Goal: Register for event/course

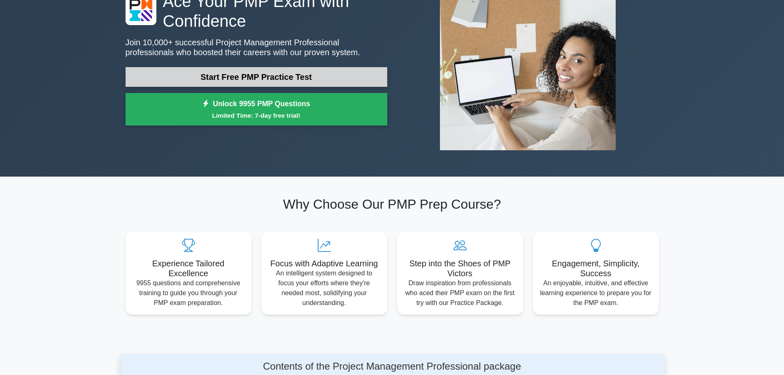
click at [250, 71] on link "Start Free PMP Practice Test" at bounding box center [257, 77] width 262 height 20
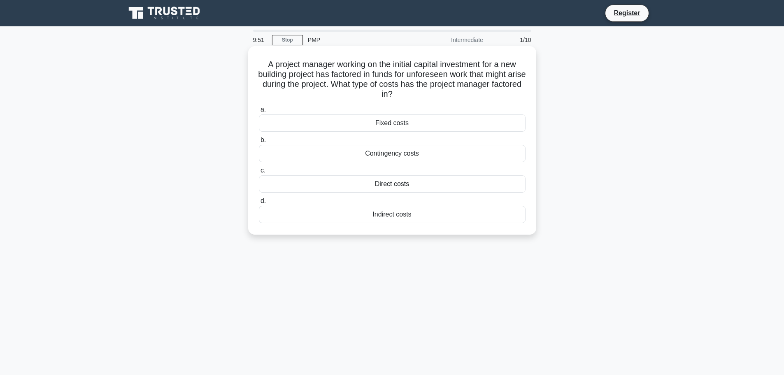
click at [441, 155] on div "Contingency costs" at bounding box center [392, 153] width 267 height 17
click at [259, 143] on input "b. Contingency costs" at bounding box center [259, 139] width 0 height 5
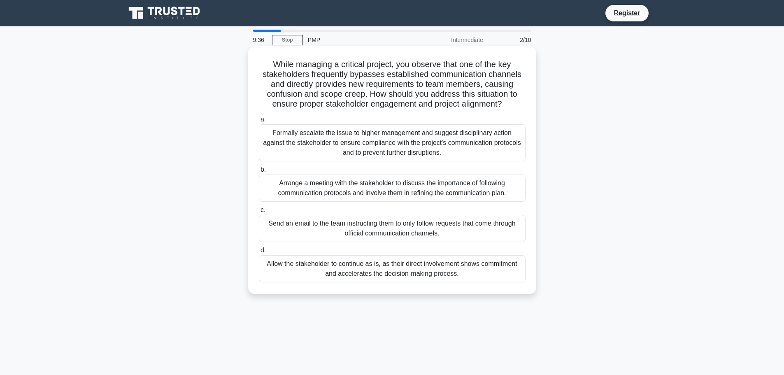
click at [363, 193] on div "Arrange a meeting with the stakeholder to discuss the importance of following c…" at bounding box center [392, 188] width 267 height 27
click at [259, 172] on input "b. Arrange a meeting with the stakeholder to discuss the importance of followin…" at bounding box center [259, 169] width 0 height 5
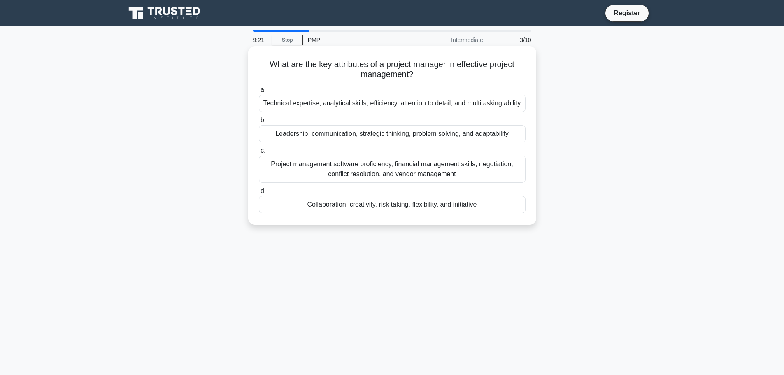
click at [311, 139] on div "Leadership, communication, strategic thinking, problem solving, and adaptability" at bounding box center [392, 133] width 267 height 17
click at [259, 123] on input "b. Leadership, communication, strategic thinking, problem solving, and adaptabi…" at bounding box center [259, 120] width 0 height 5
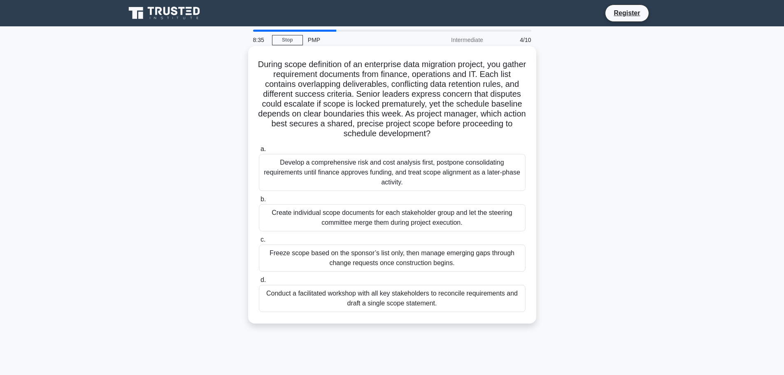
click at [304, 301] on div "Conduct a facilitated workshop with all key stakeholders to reconcile requireme…" at bounding box center [392, 298] width 267 height 27
click at [259, 283] on input "d. Conduct a facilitated workshop with all key stakeholders to reconcile requir…" at bounding box center [259, 279] width 0 height 5
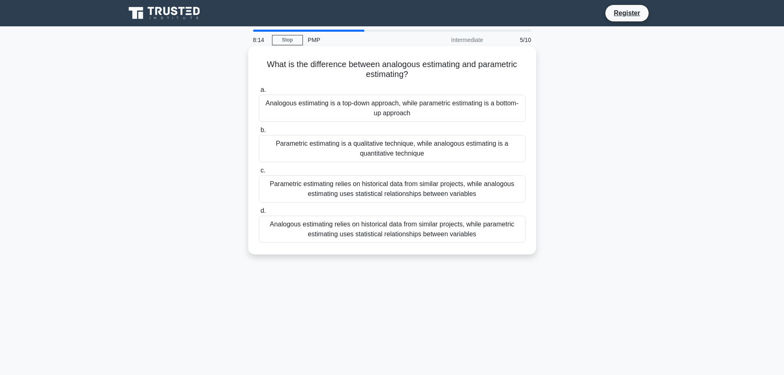
click at [419, 219] on div "Analogous estimating relies on historical data from similar projects, while par…" at bounding box center [392, 229] width 267 height 27
click at [259, 214] on input "d. Analogous estimating relies on historical data from similar projects, while …" at bounding box center [259, 210] width 0 height 5
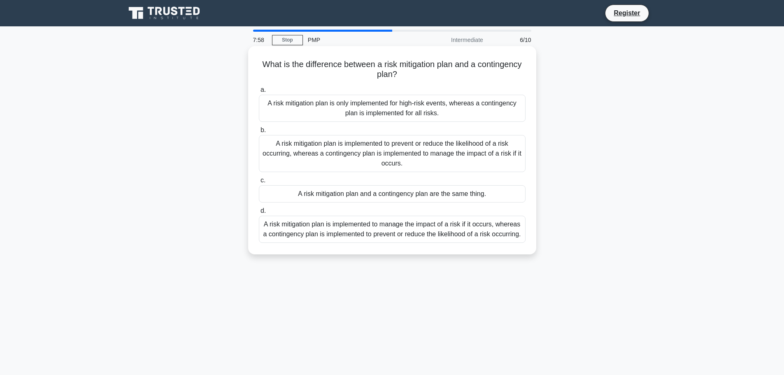
click at [350, 163] on div "A risk mitigation plan is implemented to prevent or reduce the likelihood of a …" at bounding box center [392, 153] width 267 height 37
click at [259, 133] on input "b. A risk mitigation plan is implemented to prevent or reduce the likelihood of…" at bounding box center [259, 130] width 0 height 5
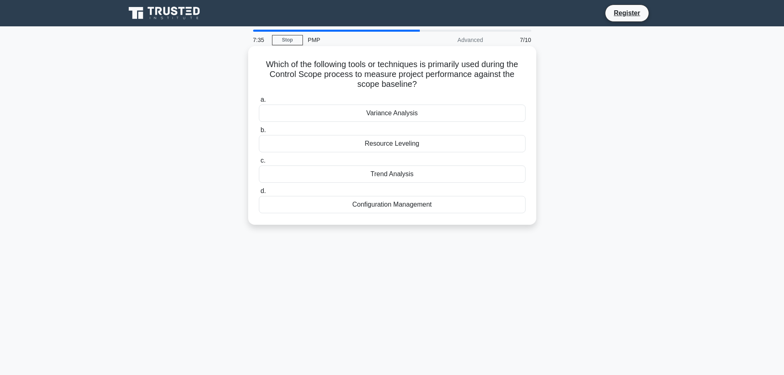
click at [418, 115] on div "Variance Analysis" at bounding box center [392, 113] width 267 height 17
click at [259, 102] on input "a. Variance Analysis" at bounding box center [259, 99] width 0 height 5
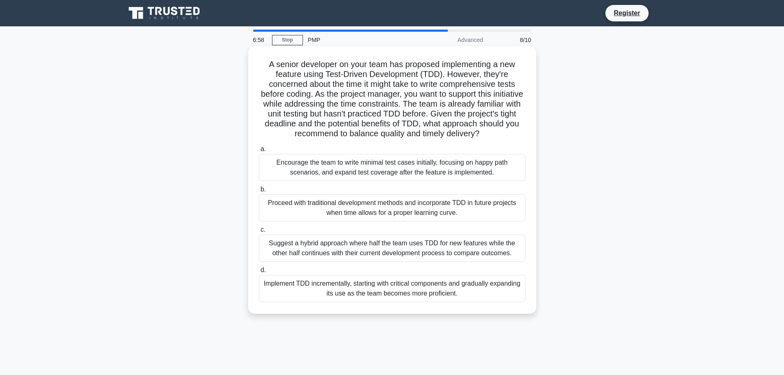
click at [293, 218] on div "Proceed with traditional development methods and incorporate TDD in future proj…" at bounding box center [392, 207] width 267 height 27
click at [259, 192] on input "b. Proceed with traditional development methods and incorporate TDD in future p…" at bounding box center [259, 189] width 0 height 5
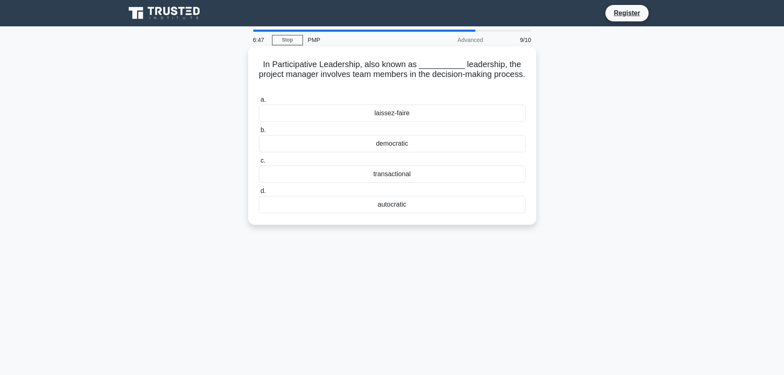
click at [403, 145] on div "democratic" at bounding box center [392, 143] width 267 height 17
click at [259, 133] on input "b. democratic" at bounding box center [259, 130] width 0 height 5
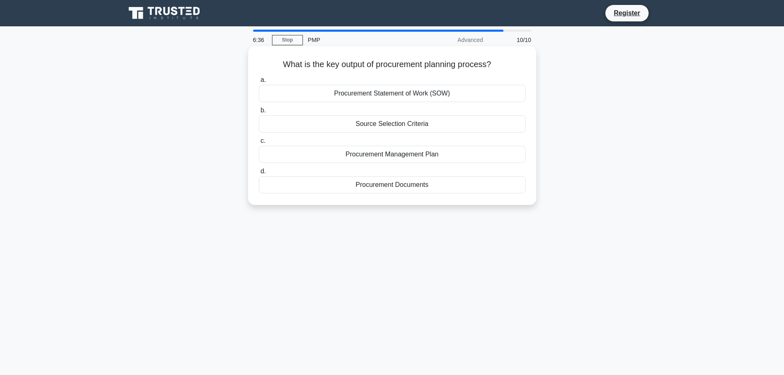
click at [460, 93] on div "Procurement Statement of Work (SOW)" at bounding box center [392, 93] width 267 height 17
click at [259, 83] on input "a. Procurement Statement of Work (SOW)" at bounding box center [259, 79] width 0 height 5
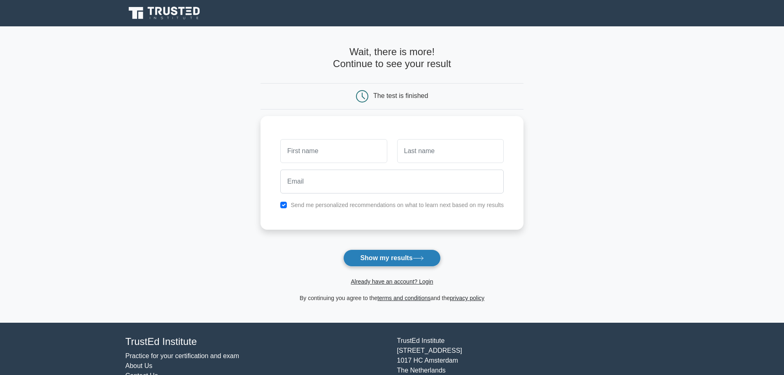
click at [420, 259] on icon at bounding box center [418, 258] width 11 height 5
click at [321, 154] on input "text" at bounding box center [333, 149] width 107 height 24
type input "lol"
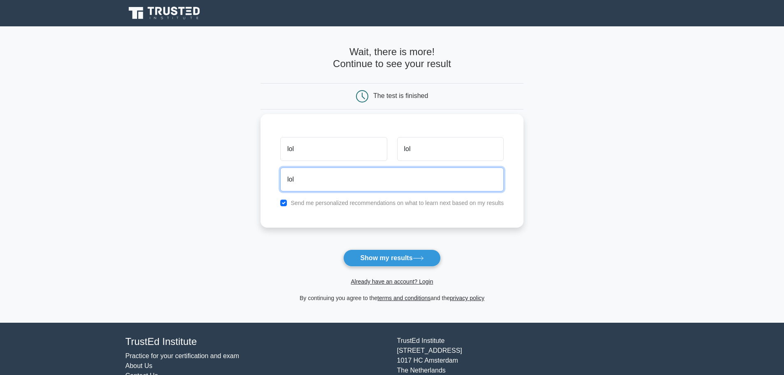
type input "lolotte123@live.ca"
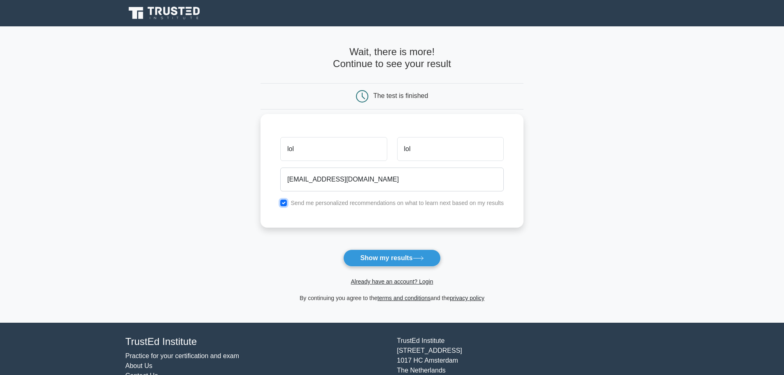
click at [285, 205] on input "checkbox" at bounding box center [283, 203] width 7 height 7
checkbox input "false"
click at [400, 267] on button "Show my results" at bounding box center [391, 257] width 97 height 17
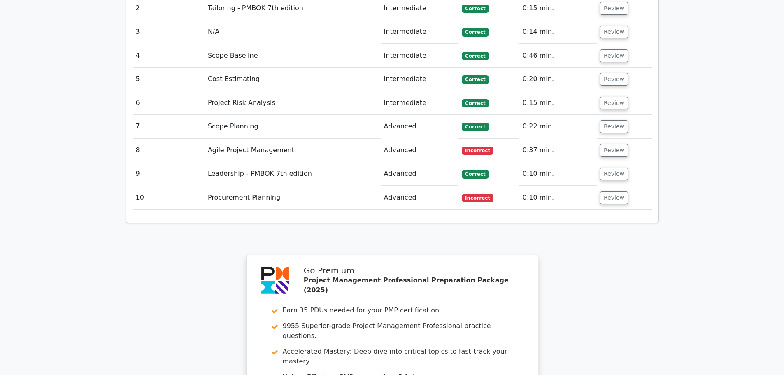
scroll to position [1153, 0]
click at [618, 145] on button "Review" at bounding box center [614, 151] width 28 height 13
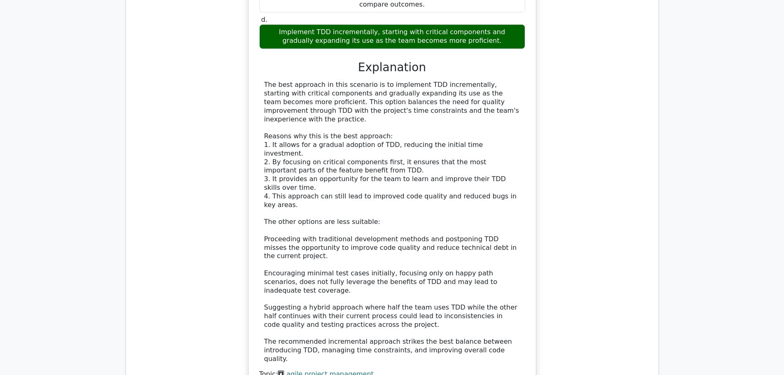
scroll to position [1688, 0]
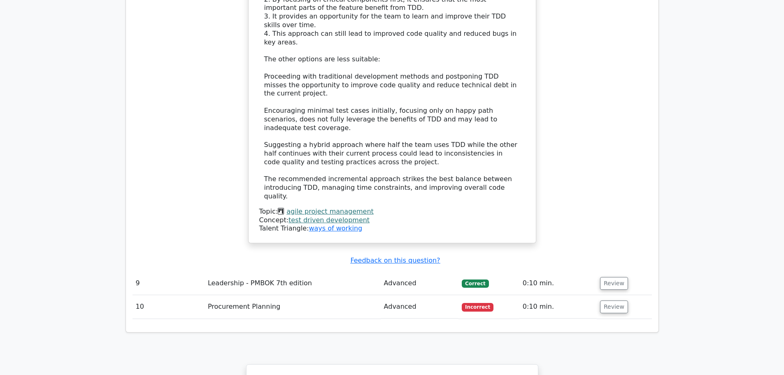
click at [363, 295] on td "Procurement Planning" at bounding box center [293, 306] width 176 height 23
click at [435, 295] on td "Advanced" at bounding box center [420, 306] width 78 height 23
click at [452, 295] on td "Advanced" at bounding box center [420, 306] width 78 height 23
click at [622, 300] on button "Review" at bounding box center [614, 306] width 28 height 13
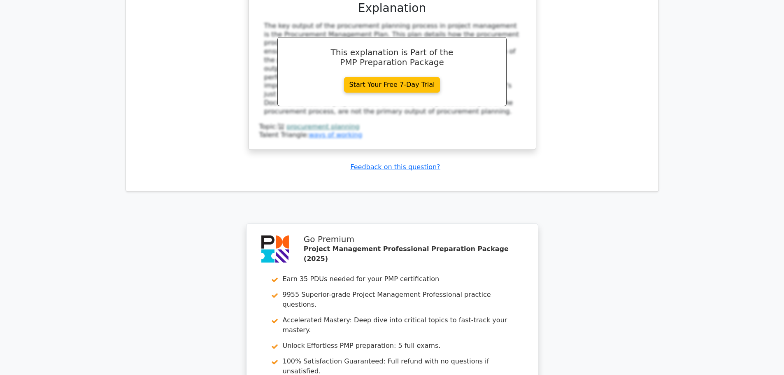
scroll to position [555, 0]
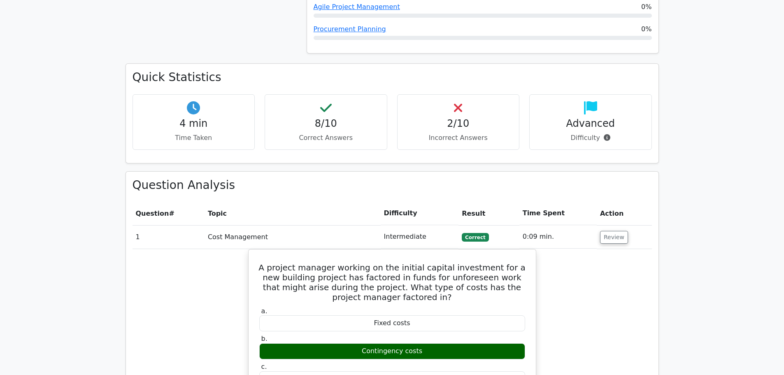
drag, startPoint x: 608, startPoint y: 219, endPoint x: 589, endPoint y: 28, distance: 191.9
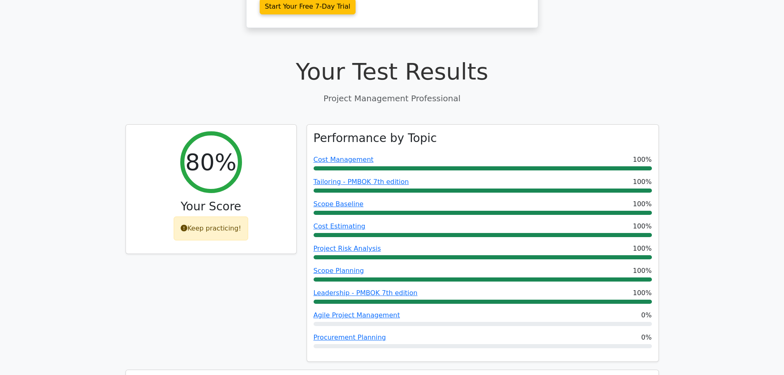
scroll to position [453, 0]
